Goal: Information Seeking & Learning: Check status

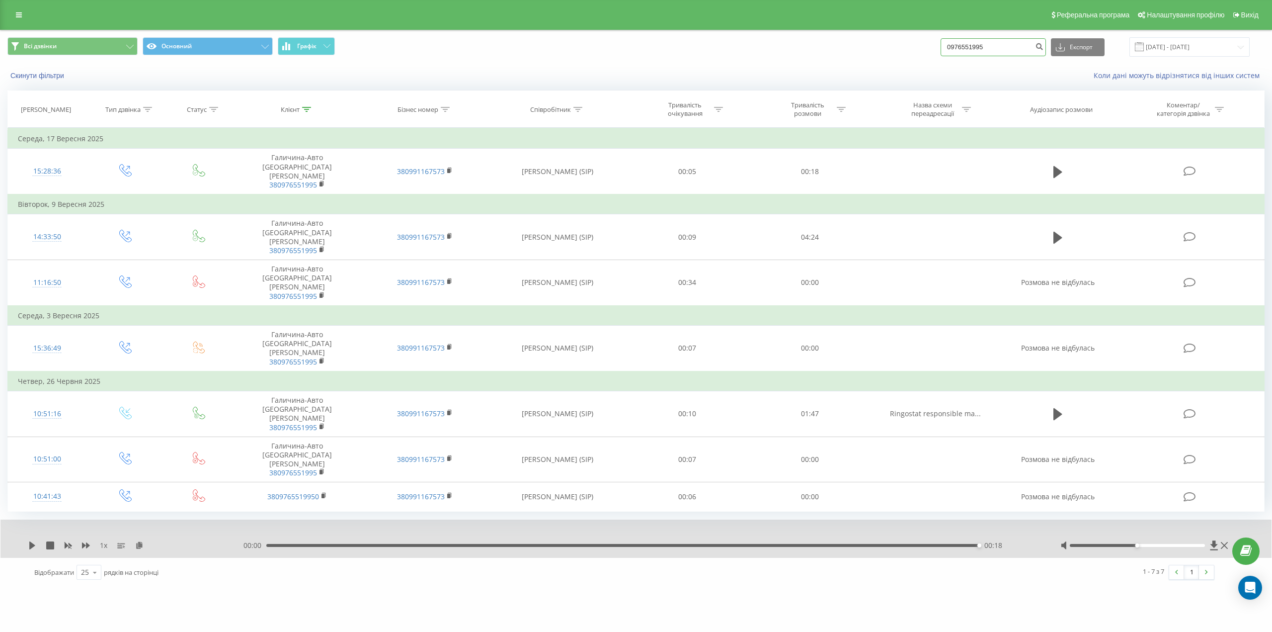
drag, startPoint x: 998, startPoint y: 45, endPoint x: 860, endPoint y: 40, distance: 138.3
click at [860, 40] on div "Всі дзвінки Основний Графік 0976551995 Експорт .csv .xls .xlsx 19.06.2025 - 19.…" at bounding box center [636, 46] width 1258 height 19
paste input "(095)5061247"
click at [973, 45] on input "(095)5061247" at bounding box center [993, 47] width 105 height 18
click at [957, 46] on input "(0955061247" at bounding box center [993, 47] width 105 height 18
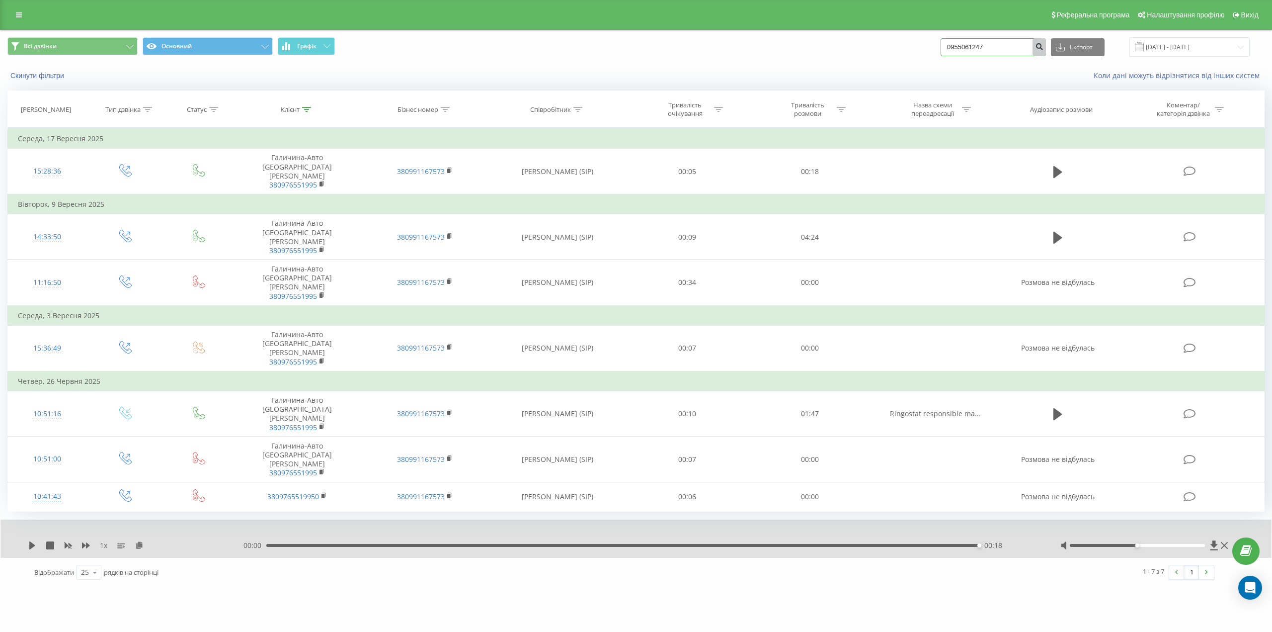
type input "0955061247"
click at [1044, 48] on icon "submit" at bounding box center [1039, 45] width 8 height 6
